Goal: Task Accomplishment & Management: Use online tool/utility

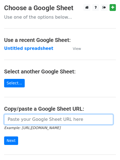
click at [41, 122] on input "url" at bounding box center [58, 119] width 109 height 10
type input "[URL][DOMAIN_NAME]"
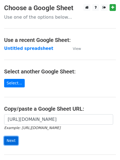
click at [9, 139] on input "Next" at bounding box center [11, 141] width 14 height 9
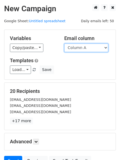
click at [106, 47] on select "Column A Column B Column C Column D Column E" at bounding box center [86, 48] width 44 height 9
select select "Column B"
click at [64, 44] on select "Column A Column B Column C Column D Column E" at bounding box center [86, 48] width 44 height 9
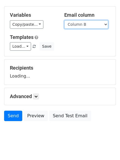
scroll to position [31, 0]
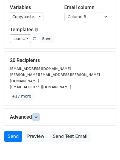
click at [37, 116] on icon at bounding box center [35, 117] width 3 height 3
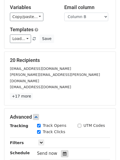
click at [63, 152] on icon at bounding box center [65, 154] width 4 height 4
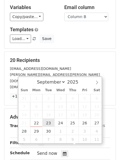
type input "2025-09-23 12:00"
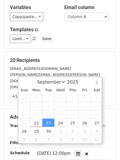
scroll to position [0, 0]
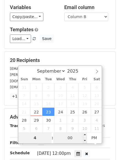
type input "4"
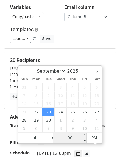
type input "2025-09-23 16:00"
type input "04"
click at [71, 138] on input "00" at bounding box center [69, 138] width 33 height 11
type input "5"
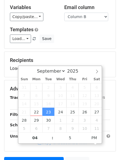
type input "2025-09-23 16:05"
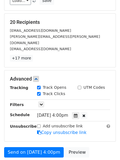
scroll to position [96, 0]
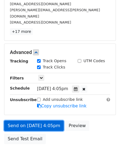
click at [34, 121] on link "Send on Sep 23 at 4:05pm" at bounding box center [34, 126] width 60 height 10
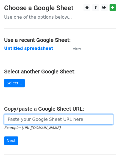
click at [23, 119] on input "url" at bounding box center [58, 119] width 109 height 10
type input "https://docs.google.com/spreadsheets/d/1QO9PbnlSJFlNYdiaACqMRaH09r07-3xgeI71cp6…"
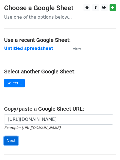
click at [9, 141] on input "Next" at bounding box center [11, 141] width 14 height 9
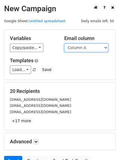
click at [106, 48] on select "Column A Column B Column C Column D Column E" at bounding box center [86, 48] width 44 height 9
select select "Column C"
click at [64, 44] on select "Column A Column B Column C Column D Column E" at bounding box center [86, 48] width 44 height 9
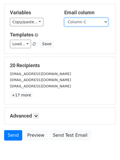
scroll to position [53, 0]
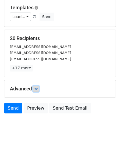
click at [38, 89] on icon at bounding box center [35, 88] width 3 height 3
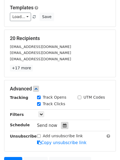
click at [63, 125] on icon at bounding box center [65, 126] width 4 height 4
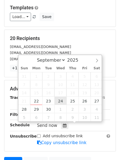
type input "2025-09-24 12:00"
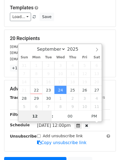
scroll to position [0, 0]
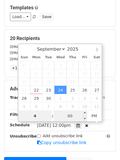
type input "4"
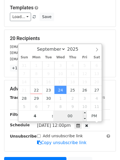
type input "2025-09-24 16:00"
type input "04"
click at [66, 116] on input "00" at bounding box center [69, 116] width 33 height 11
type input "10"
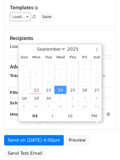
type input "2025-09-24 16:10"
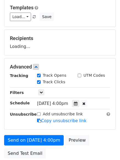
scroll to position [98, 0]
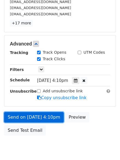
click at [31, 116] on link "Send on Sep 24 at 4:10pm" at bounding box center [34, 117] width 60 height 10
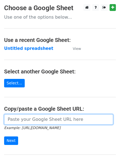
click at [46, 120] on input "url" at bounding box center [58, 119] width 109 height 10
type input "[URL][DOMAIN_NAME]"
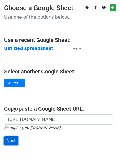
click at [7, 140] on input "Next" at bounding box center [11, 141] width 14 height 9
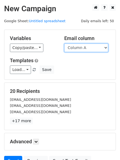
click at [106, 47] on select "Column A Column B Column C Column D Column E" at bounding box center [86, 48] width 44 height 9
select select "Column D"
click at [64, 44] on select "Column A Column B Column C Column D Column E" at bounding box center [86, 48] width 44 height 9
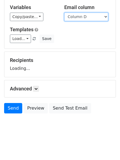
scroll to position [42, 0]
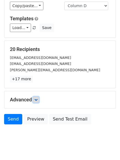
click at [37, 100] on icon at bounding box center [35, 99] width 3 height 3
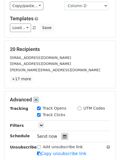
click at [63, 137] on icon at bounding box center [65, 137] width 4 height 4
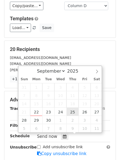
type input "2025-09-25 12:00"
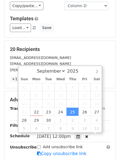
scroll to position [0, 0]
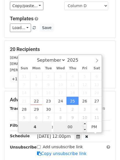
type input "4"
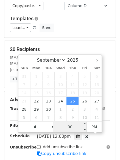
type input "2025-09-25 16:00"
type input "04"
click at [74, 127] on input "00" at bounding box center [69, 127] width 33 height 11
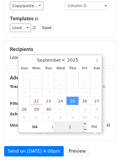
type input "15"
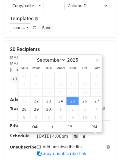
type input "2025-09-25 16:15"
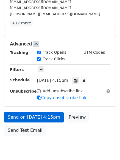
scroll to position [113, 0]
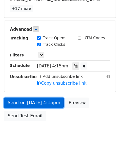
click at [37, 101] on link "Send on Sep 25 at 4:15pm" at bounding box center [34, 103] width 60 height 10
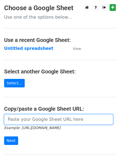
click at [29, 121] on input "url" at bounding box center [58, 119] width 109 height 10
type input "[URL][DOMAIN_NAME]"
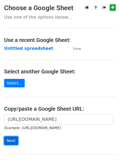
click at [8, 142] on input "Next" at bounding box center [11, 141] width 14 height 9
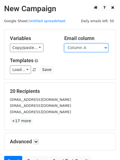
click at [106, 47] on select "Column A Column B Column C Column D Column E" at bounding box center [86, 48] width 44 height 9
select select "Column E"
click at [64, 44] on select "Column A Column B Column C Column D Column E" at bounding box center [86, 48] width 44 height 9
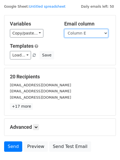
scroll to position [31, 0]
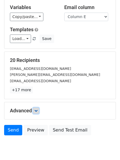
click at [36, 110] on icon at bounding box center [35, 110] width 3 height 3
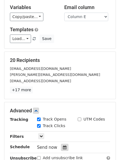
click at [63, 147] on icon at bounding box center [65, 148] width 4 height 4
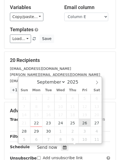
type input "[DATE] 12:00"
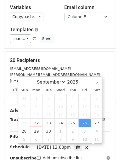
scroll to position [0, 0]
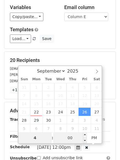
type input "4"
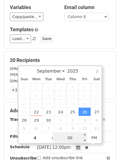
type input "[DATE] 16:00"
type input "04"
click at [74, 139] on input "00" at bounding box center [69, 138] width 33 height 11
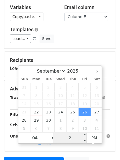
type input "20"
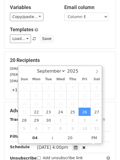
type input "[DATE] 16:20"
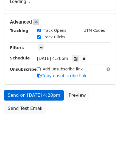
scroll to position [120, 0]
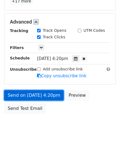
click at [30, 95] on link "Send on [DATE] 4:20pm" at bounding box center [34, 95] width 60 height 10
